Goal: Transaction & Acquisition: Purchase product/service

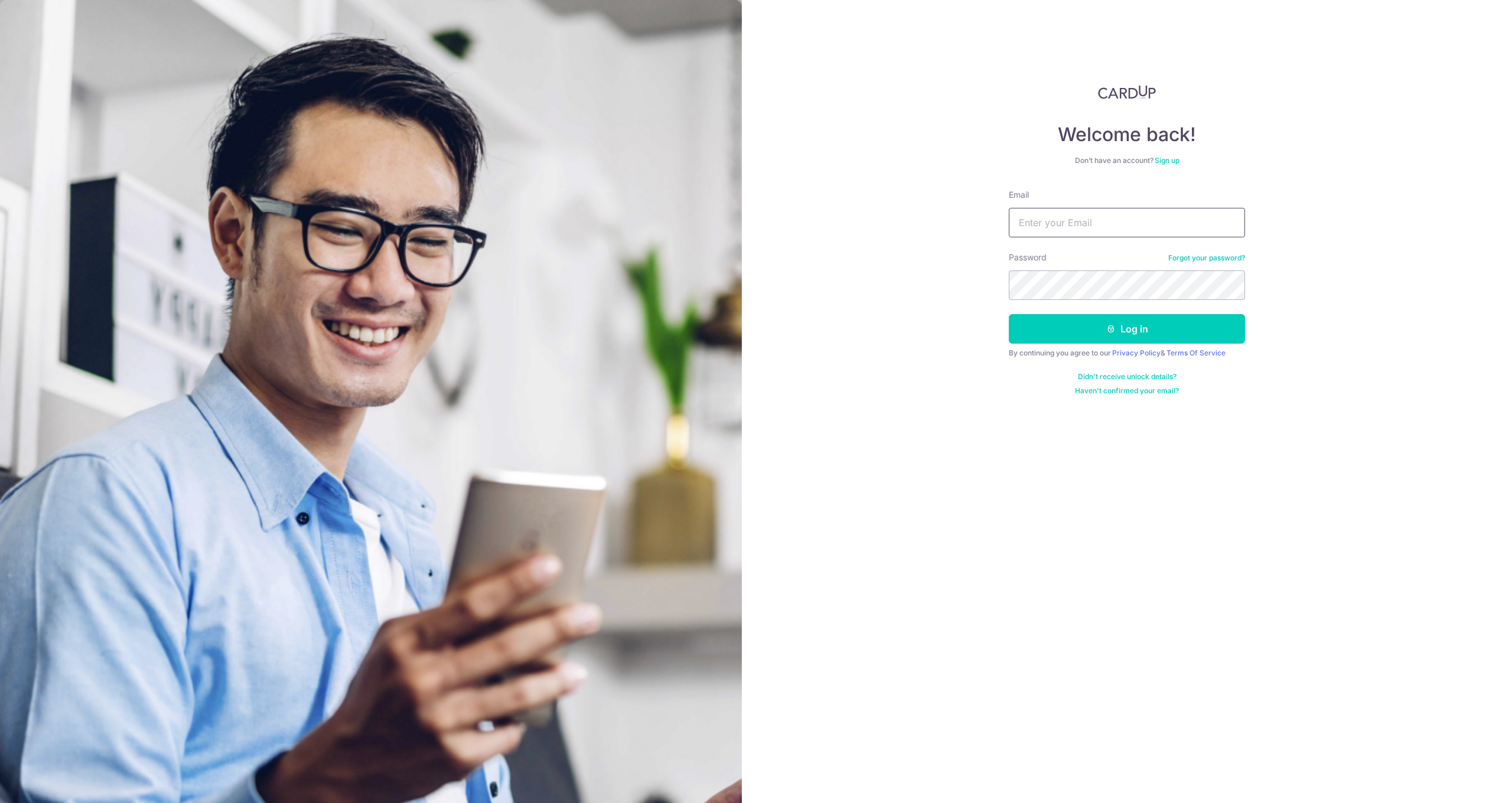
type input "Whoistons@gmail.com"
click at [1127, 329] on button "Log in" at bounding box center [1126, 328] width 236 height 29
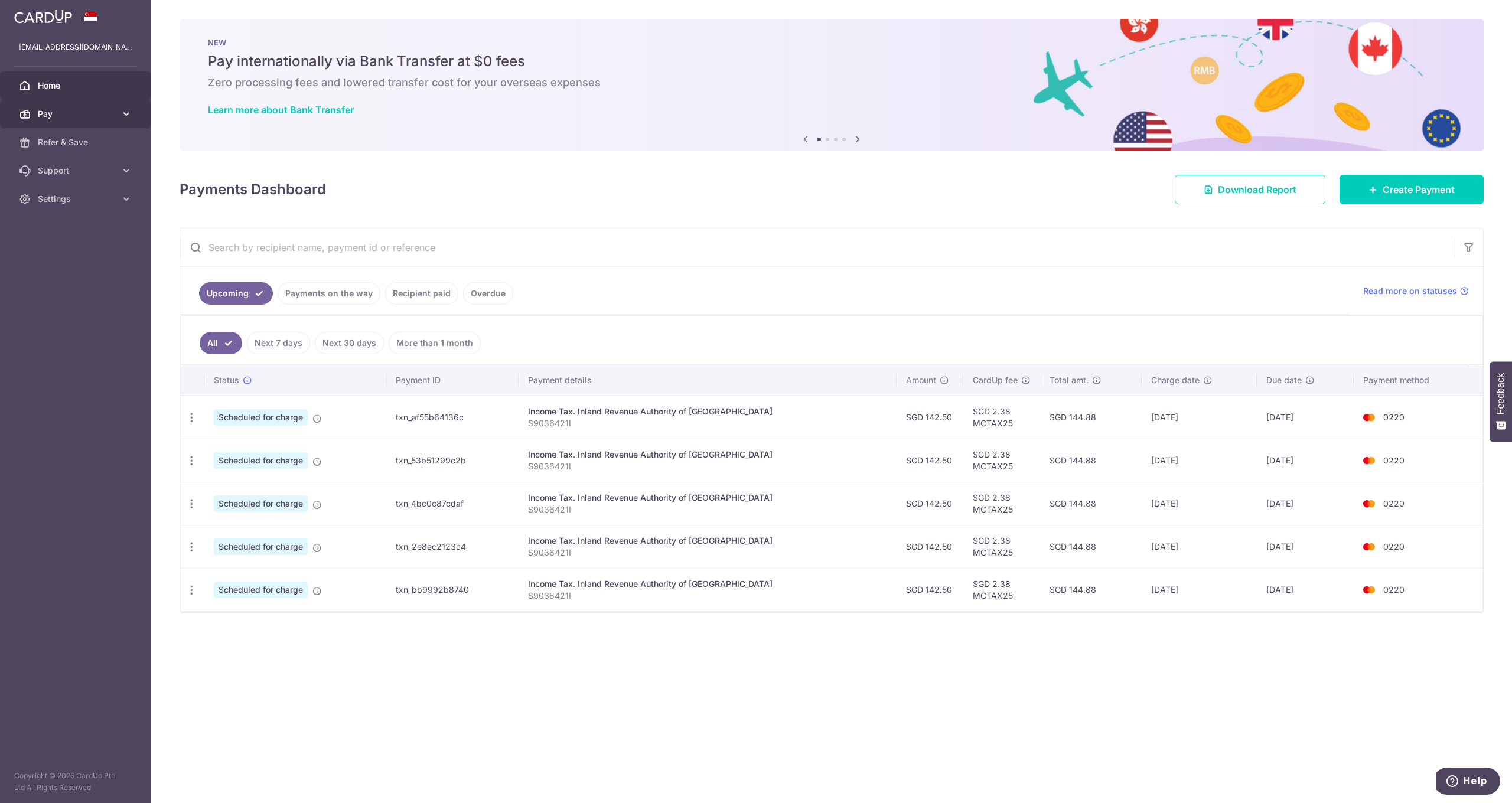
click at [109, 107] on link "Pay" at bounding box center [76, 114] width 151 height 29
click at [1428, 179] on link "Create Payment" at bounding box center [1411, 189] width 144 height 29
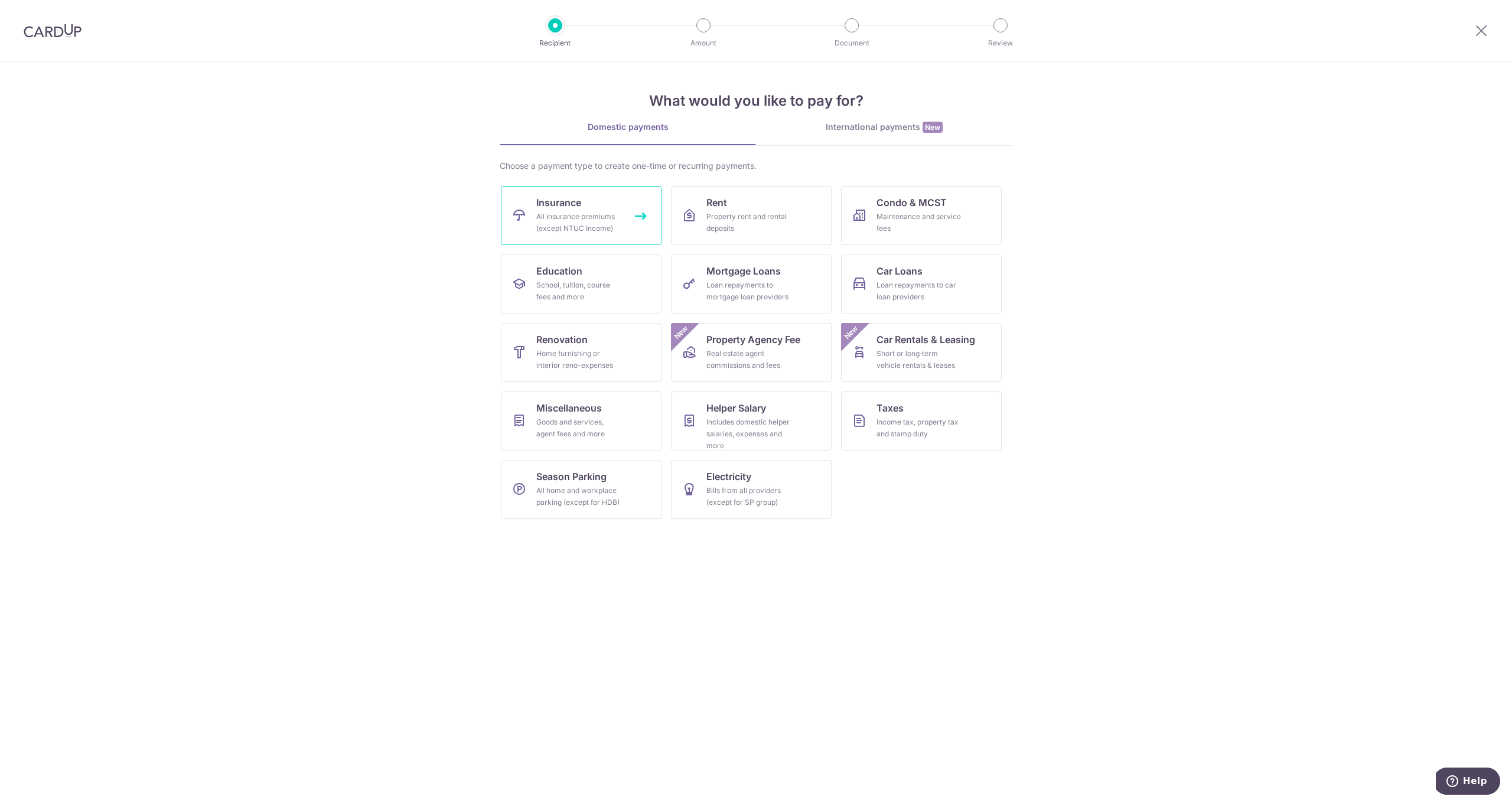
click at [620, 220] on div "All insurance premiums (except NTUC Income)" at bounding box center [579, 222] width 85 height 24
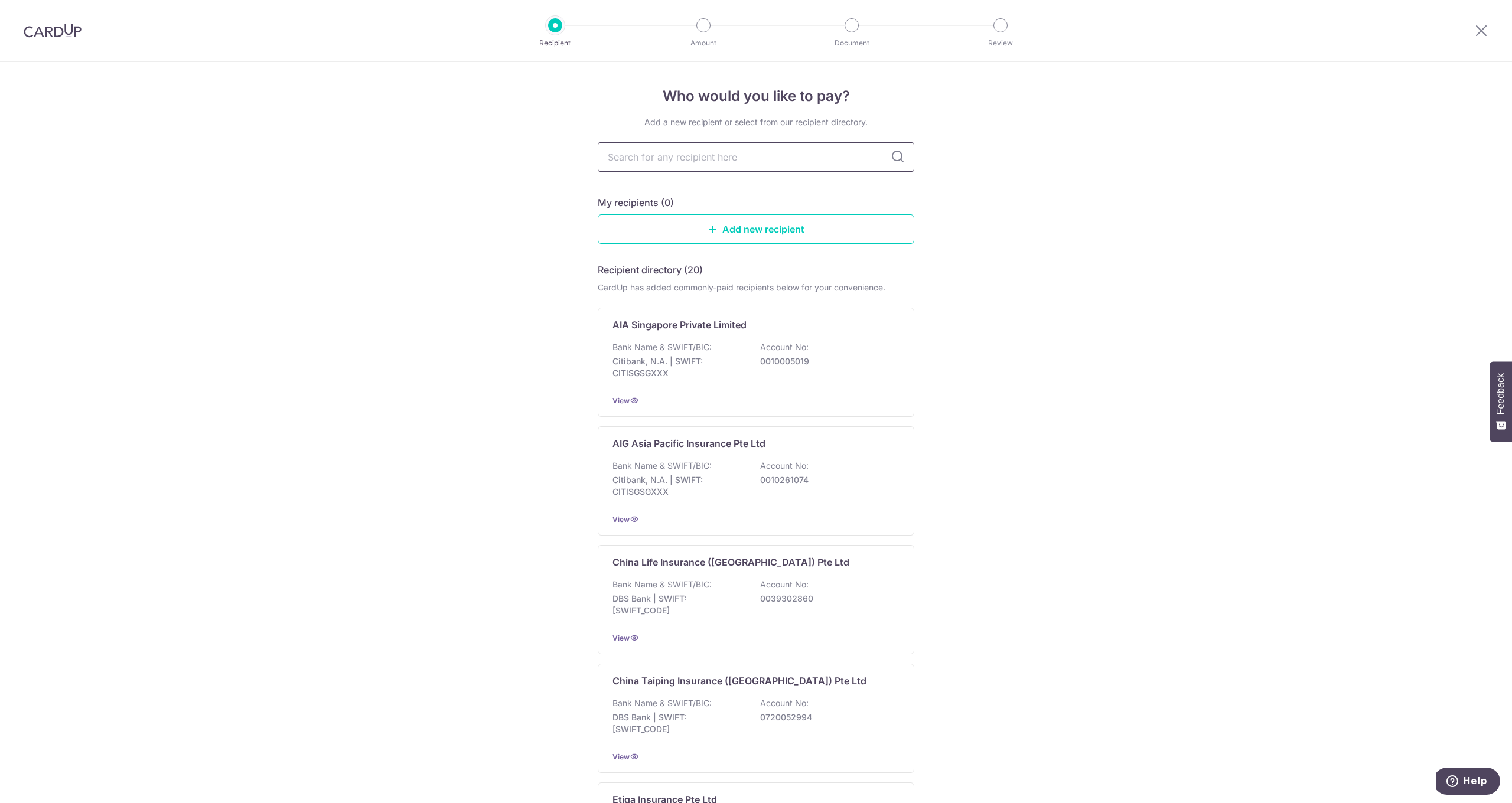
click at [721, 158] on input "text" at bounding box center [756, 156] width 316 height 29
type input "great eastern"
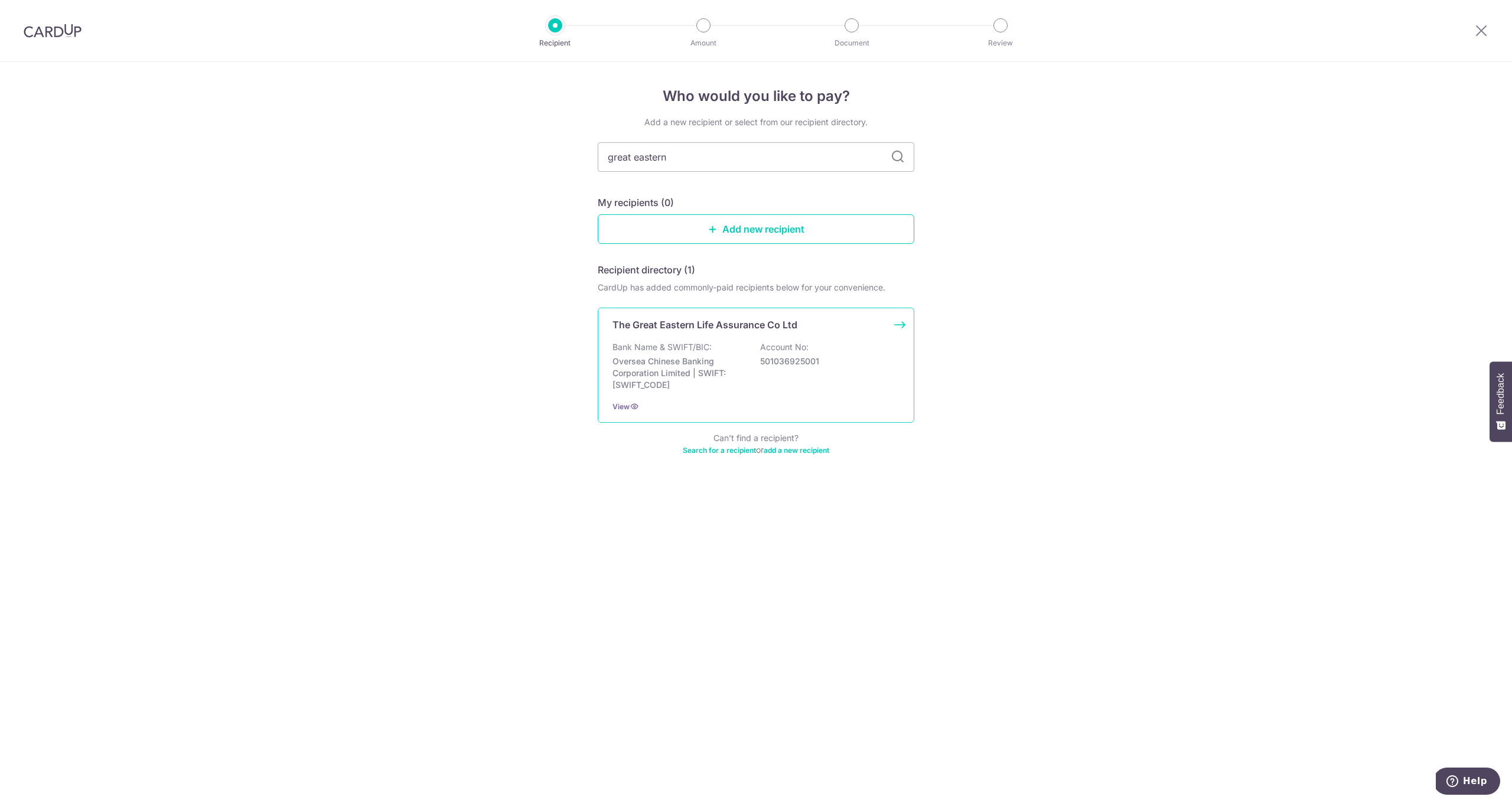
click at [885, 325] on div "The Great Eastern Life Assurance Co Ltd" at bounding box center [756, 325] width 287 height 14
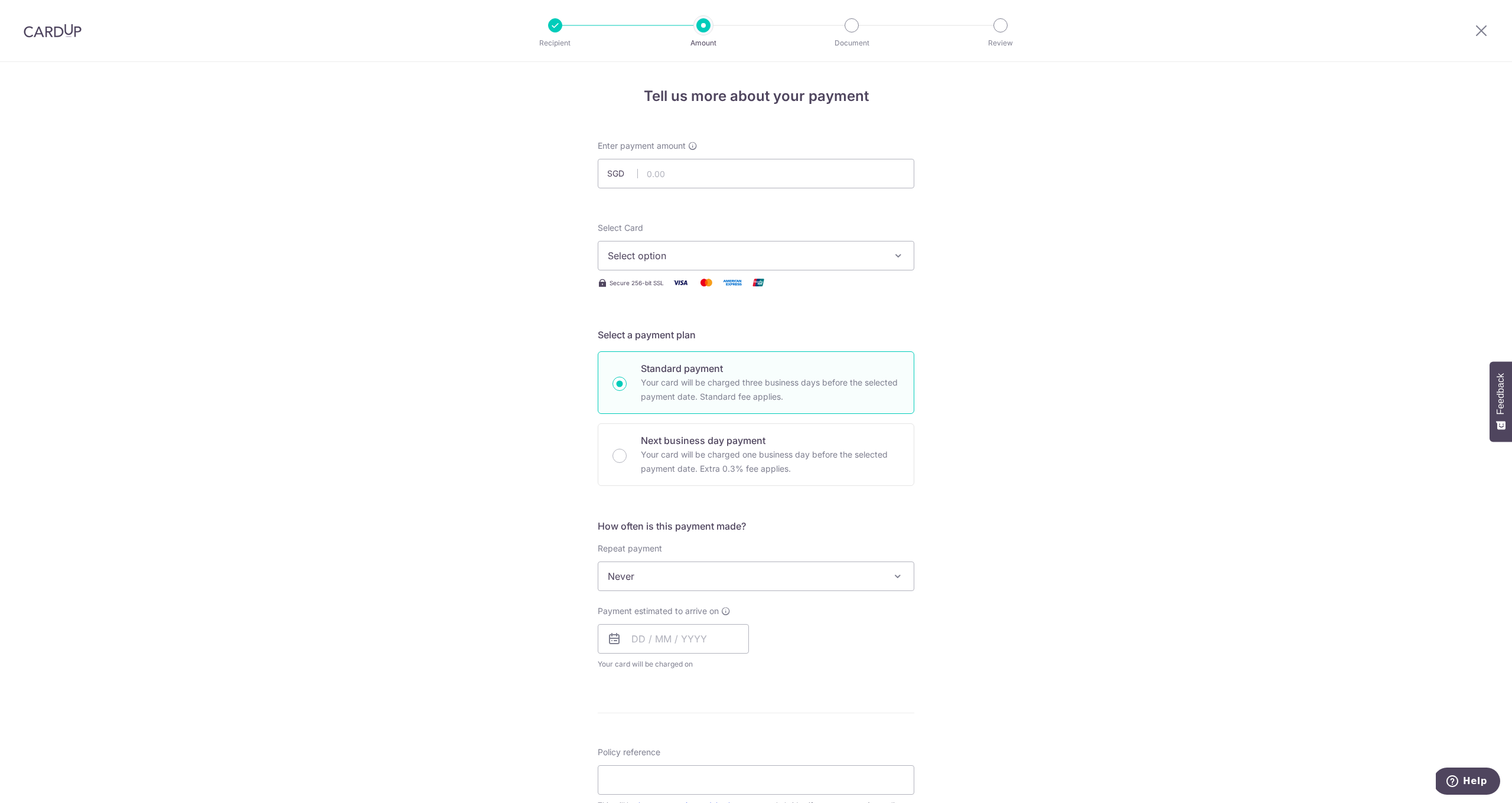
click at [762, 250] on span "Select option" at bounding box center [745, 256] width 275 height 14
click at [682, 332] on link "**** 0220" at bounding box center [756, 340] width 316 height 29
click at [729, 174] on input "text" at bounding box center [756, 173] width 316 height 29
click at [659, 582] on span "Never" at bounding box center [756, 576] width 316 height 29
type input "5,268.54"
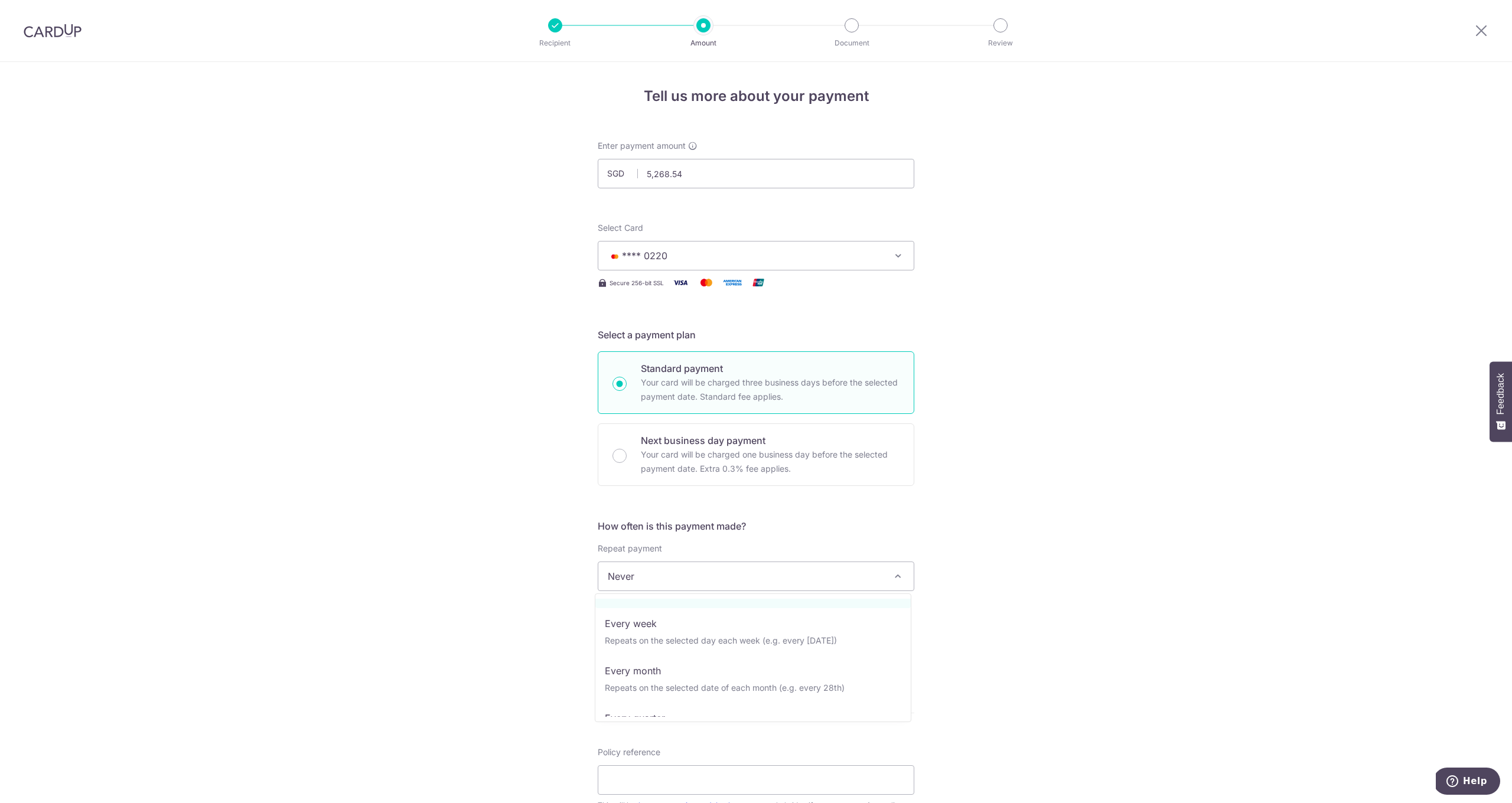
scroll to position [166, 0]
select select "6"
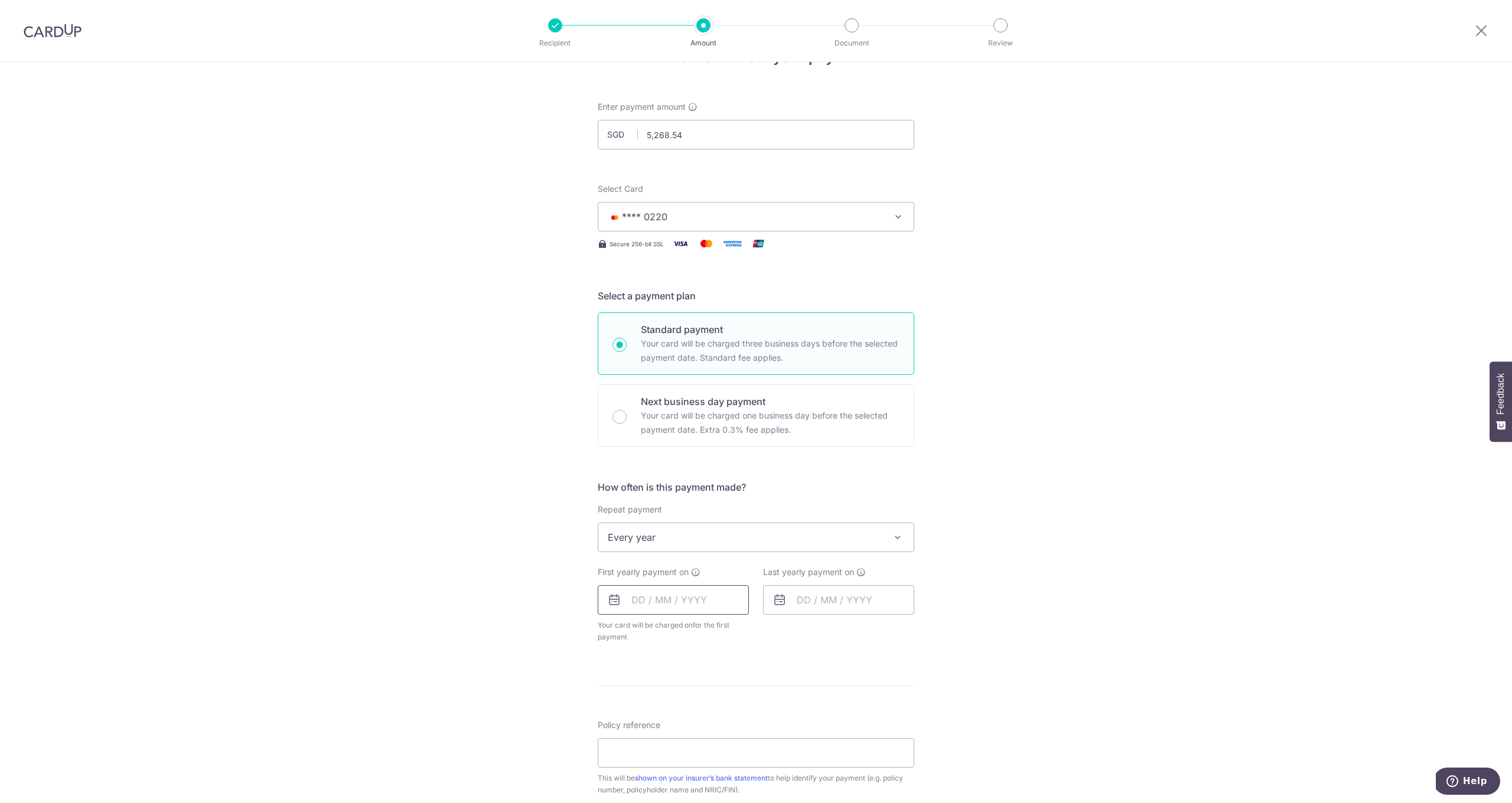
click at [681, 605] on input "text" at bounding box center [674, 599] width 151 height 29
click at [741, 685] on link "5" at bounding box center [740, 683] width 19 height 19
type input "05/09/2025"
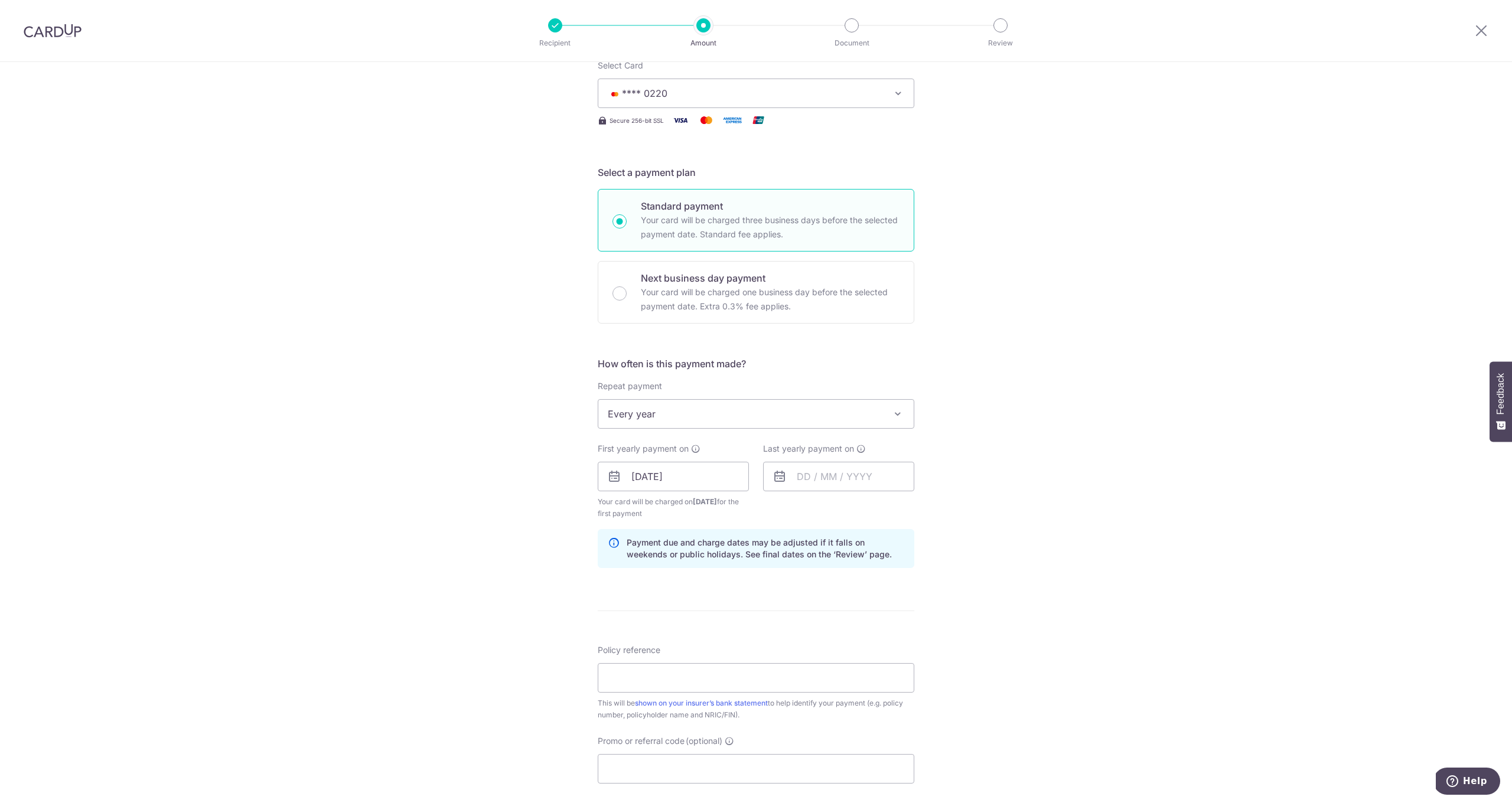
scroll to position [387, 0]
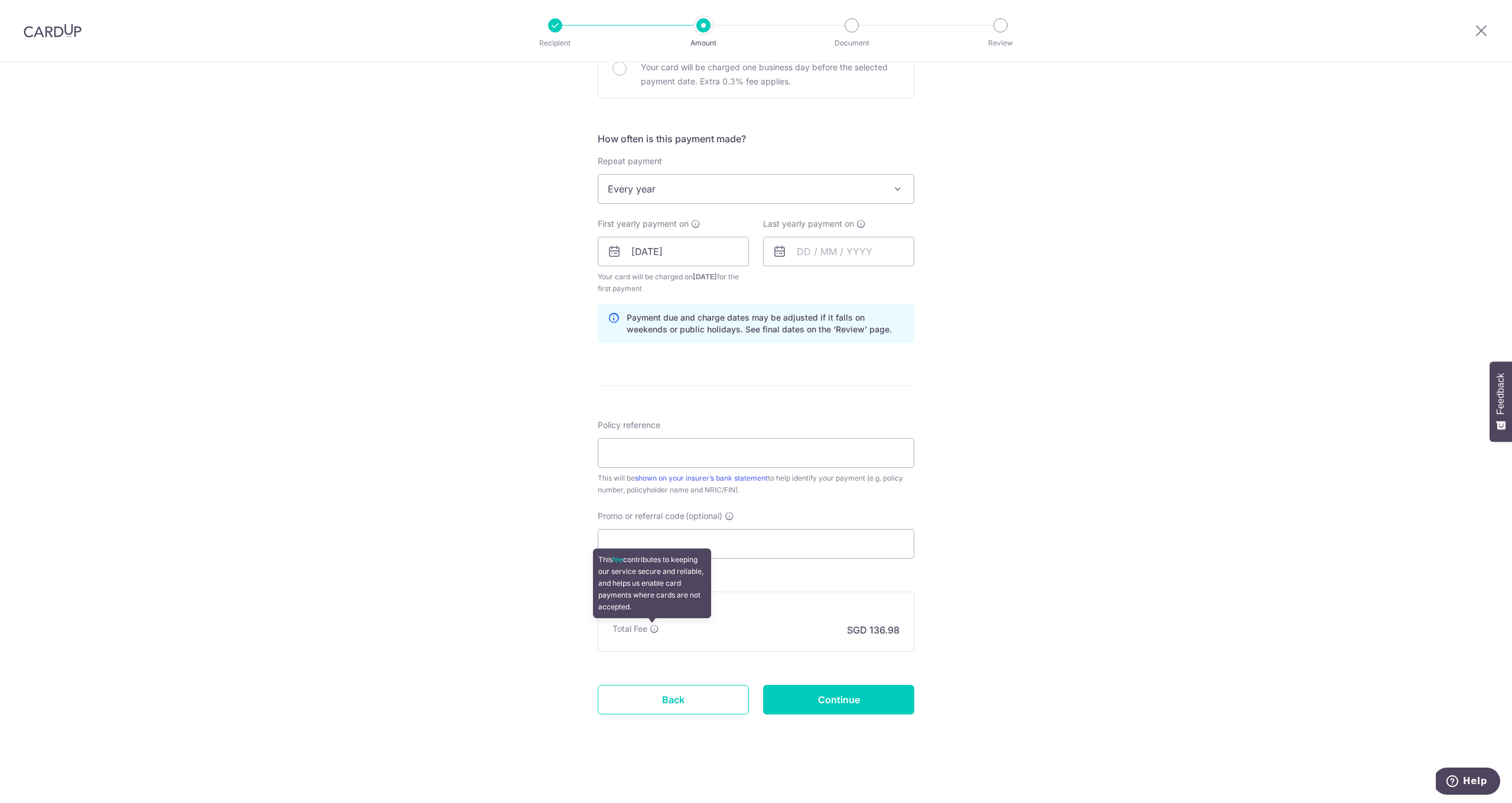
click at [654, 627] on icon at bounding box center [654, 628] width 9 height 9
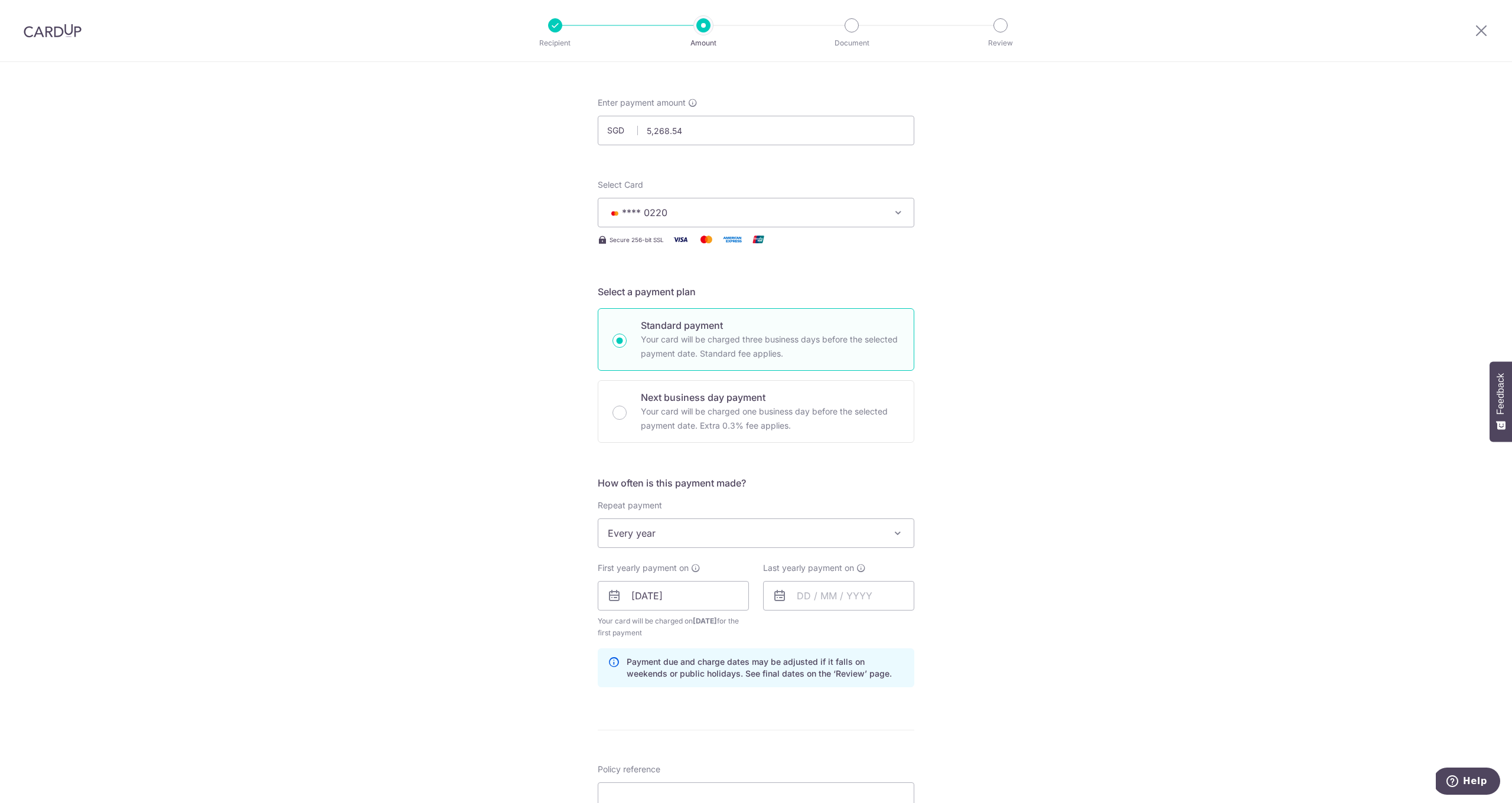
scroll to position [302, 0]
